Goal: Information Seeking & Learning: Learn about a topic

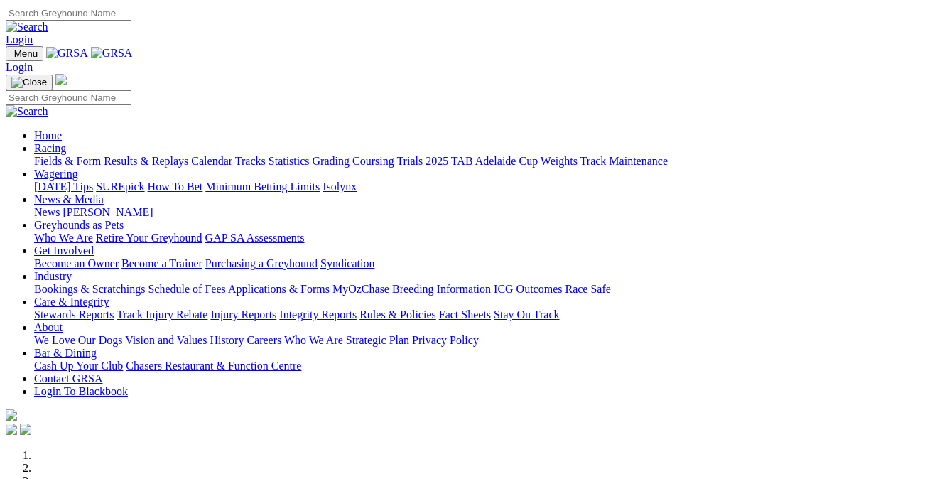
click at [66, 142] on link "Racing" at bounding box center [50, 148] width 32 height 12
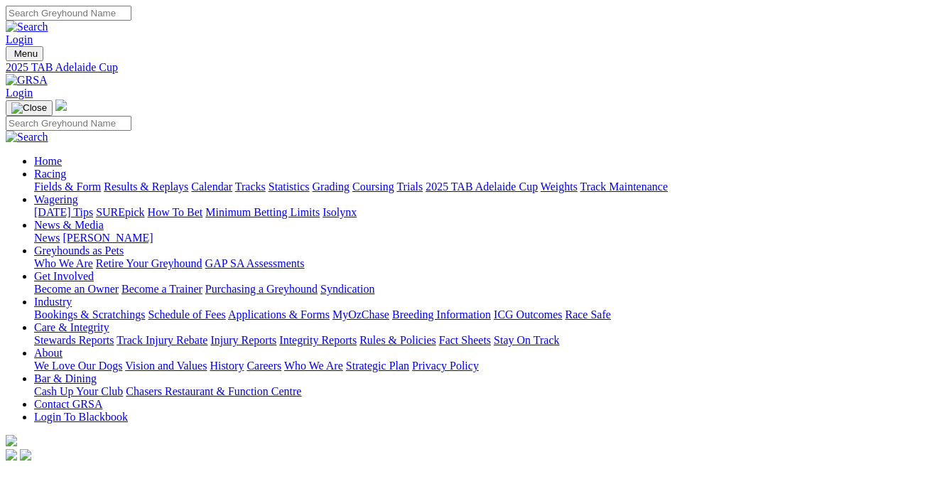
click at [62, 180] on link "Fields & Form" at bounding box center [67, 186] width 67 height 12
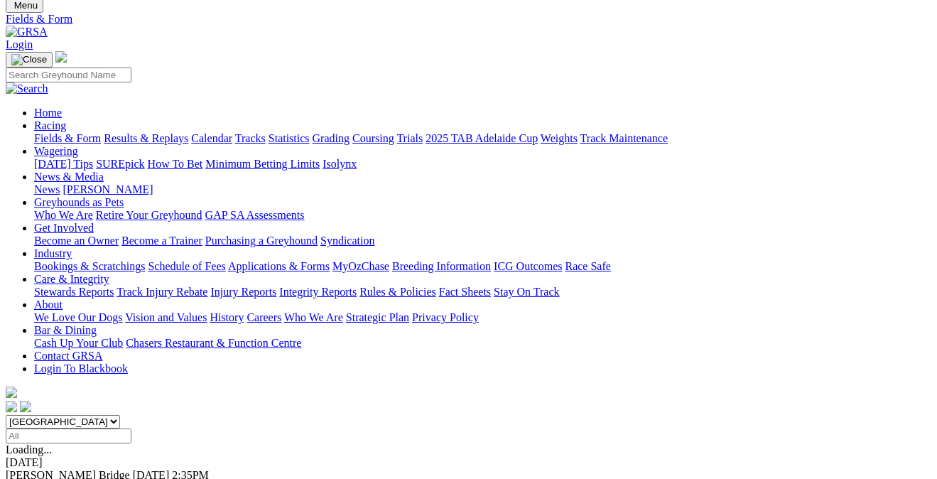
scroll to position [54, 0]
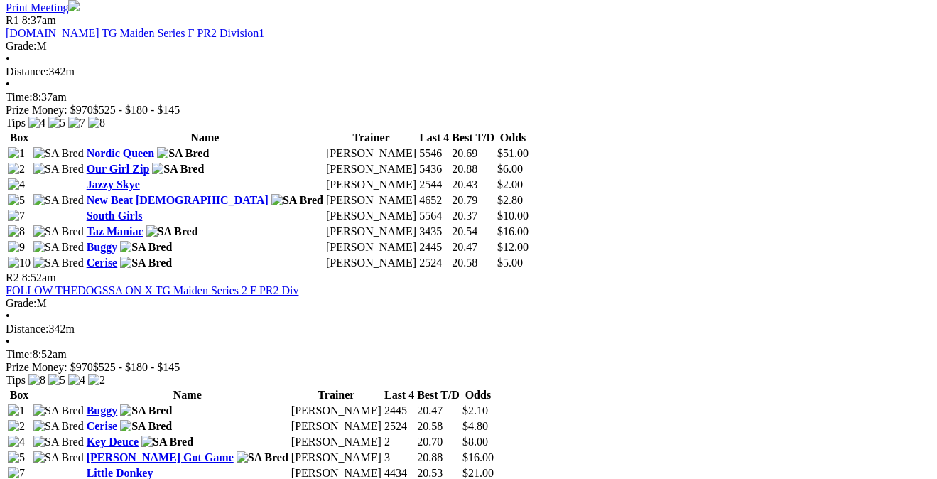
scroll to position [710, 0]
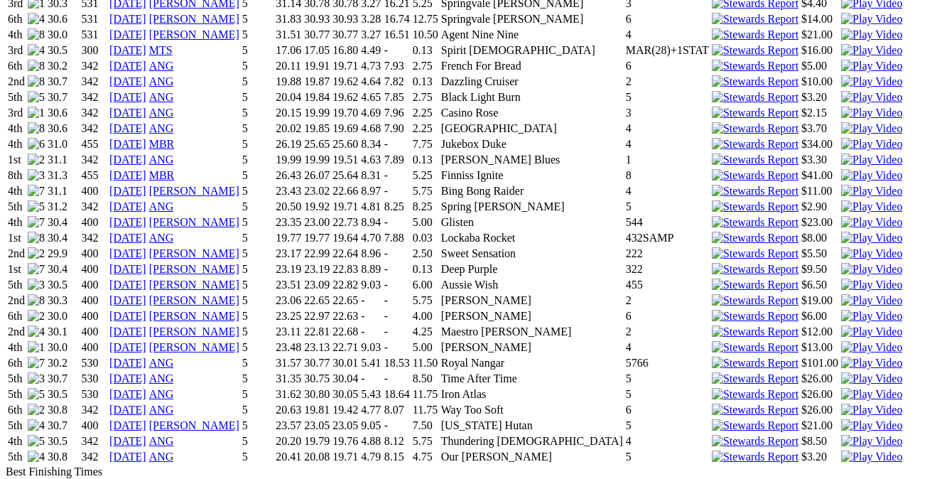
scroll to position [1769, 0]
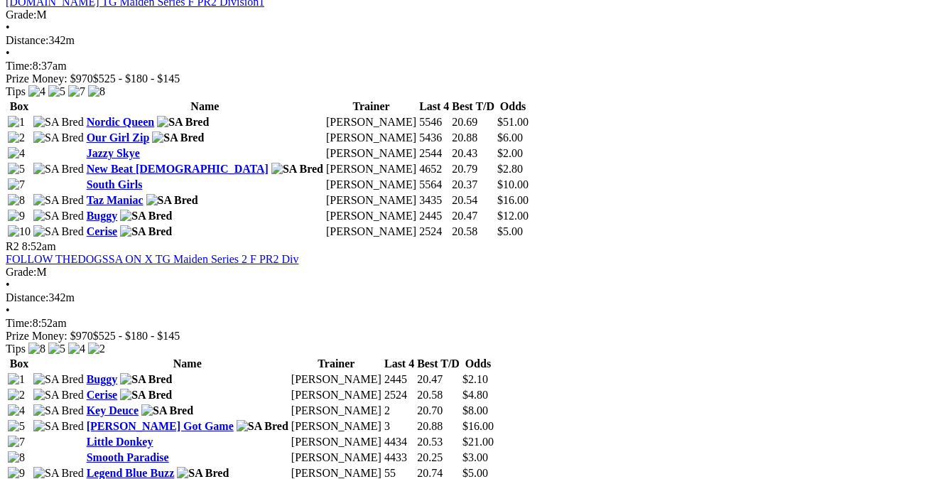
scroll to position [745, 0]
